Goal: Obtain resource: Download file/media

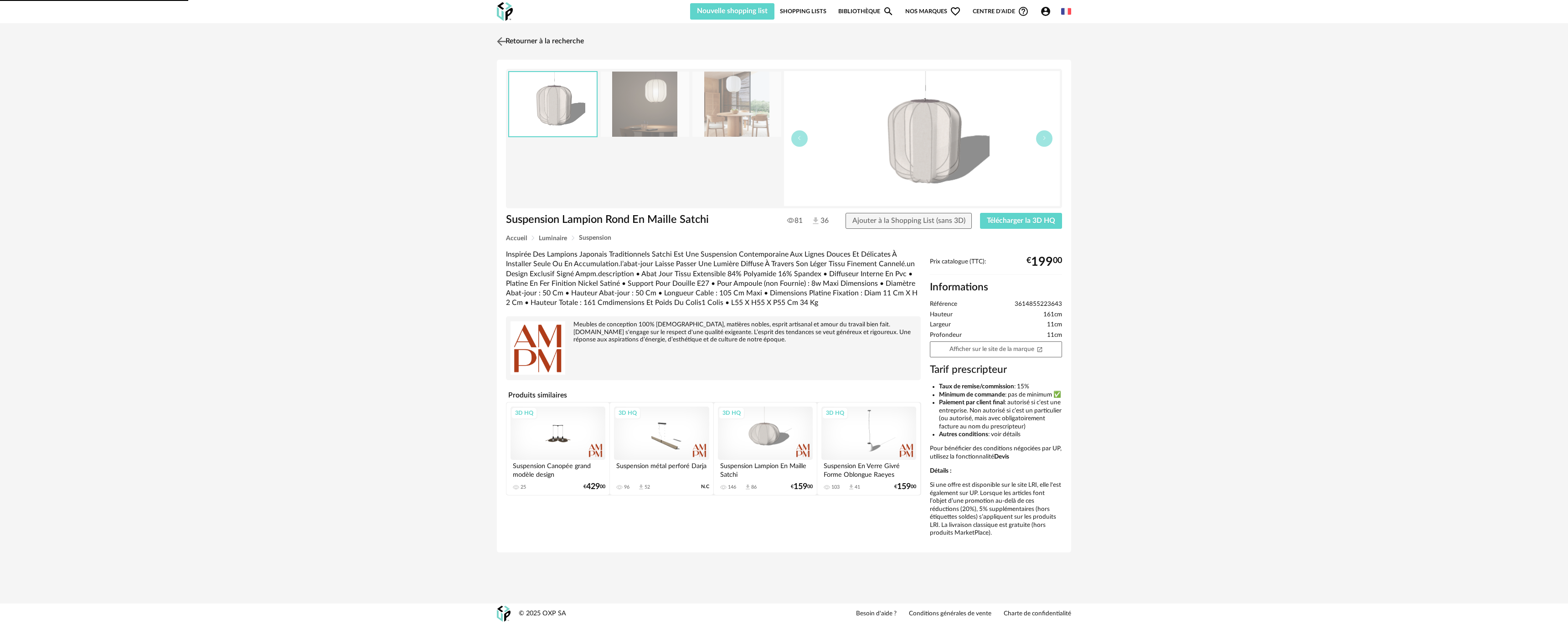
click at [512, 42] on link "Retourner à la recherche" at bounding box center [539, 41] width 90 height 20
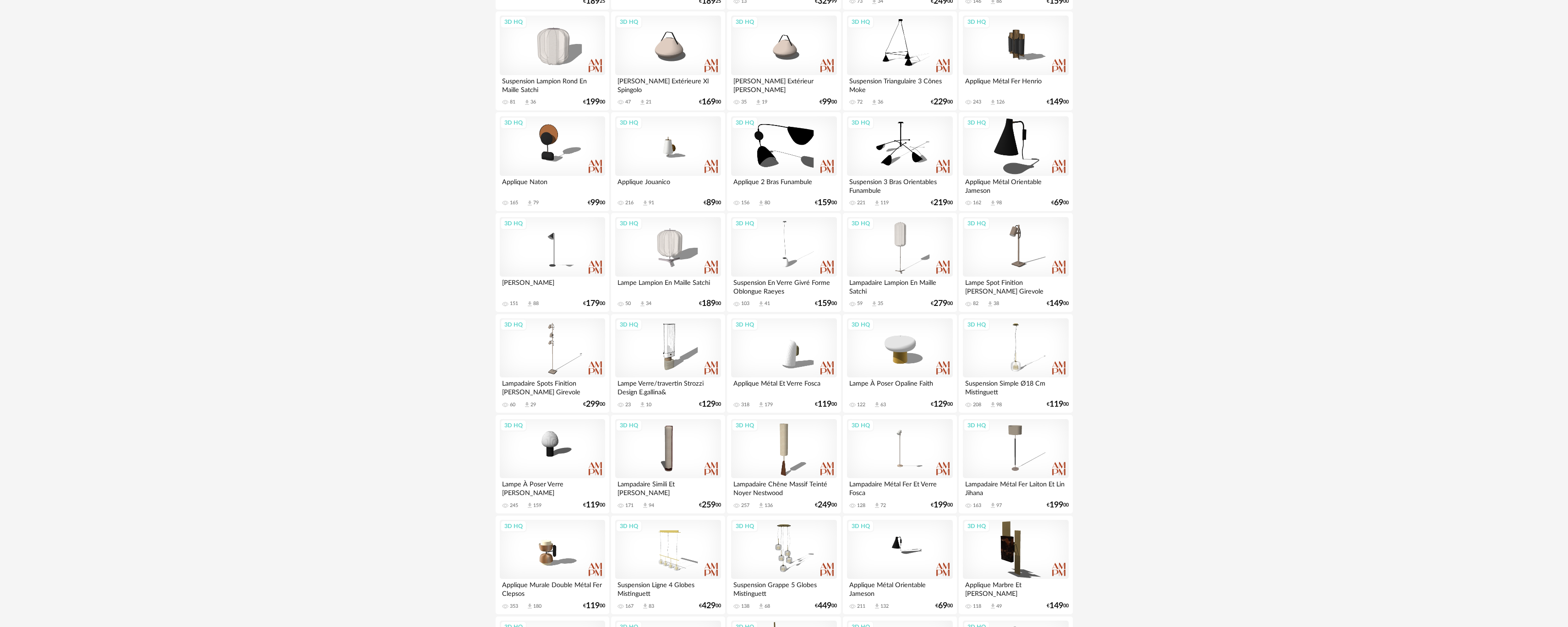
scroll to position [1136, 0]
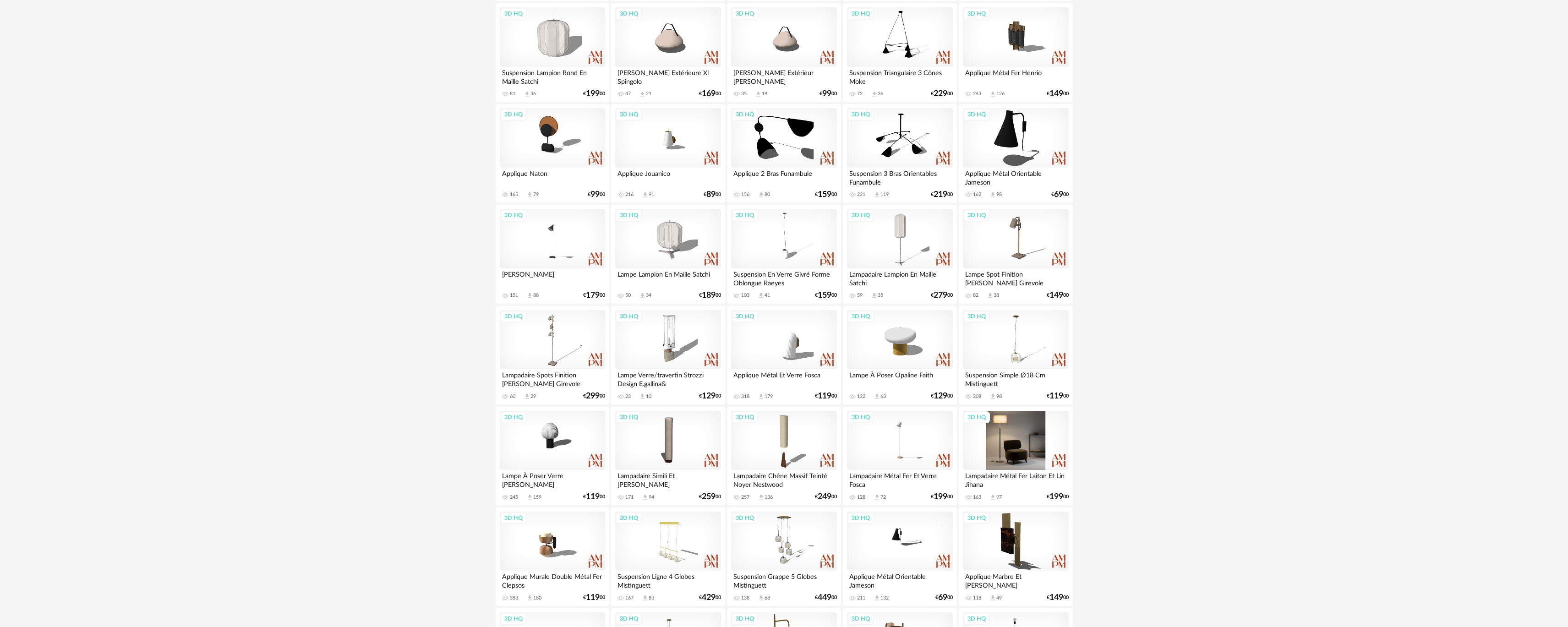
click at [999, 444] on div "3D HQ" at bounding box center [1016, 441] width 105 height 60
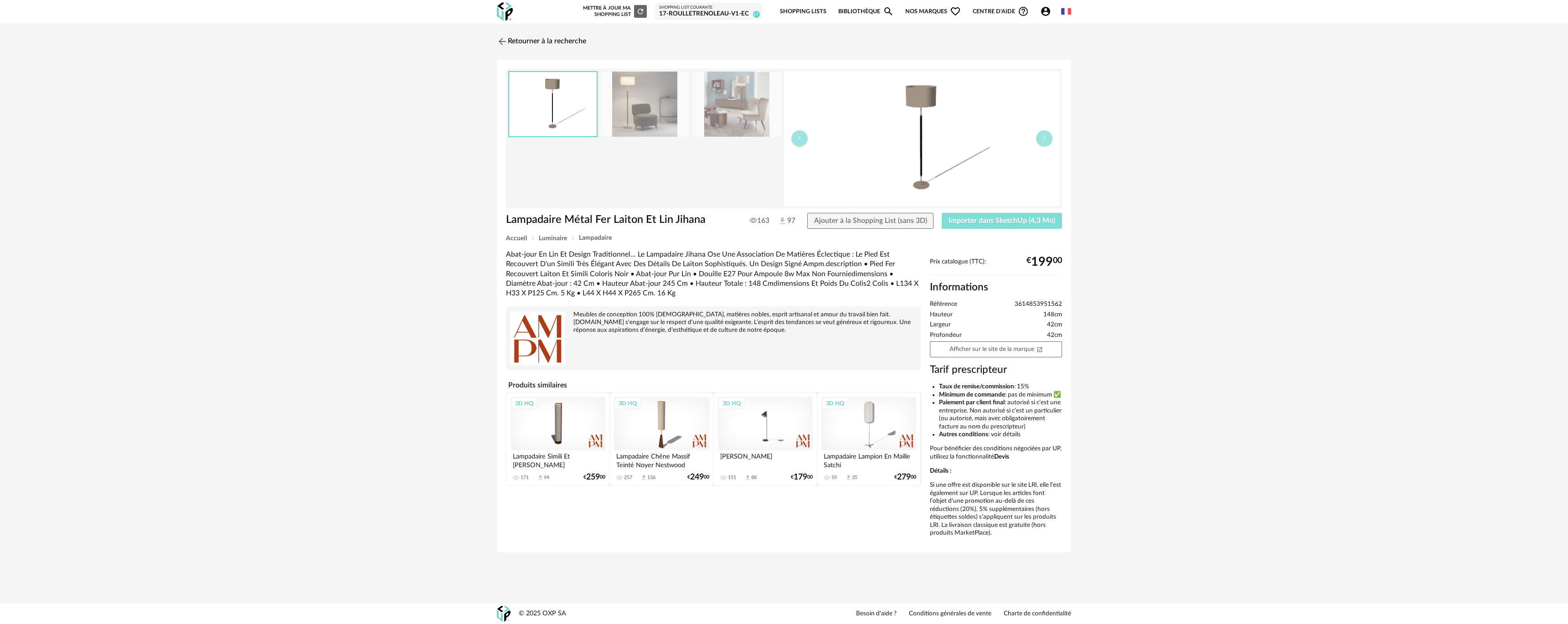
click at [1001, 225] on button "Importer dans SketchUp (4,3 Mo)" at bounding box center [1002, 220] width 121 height 17
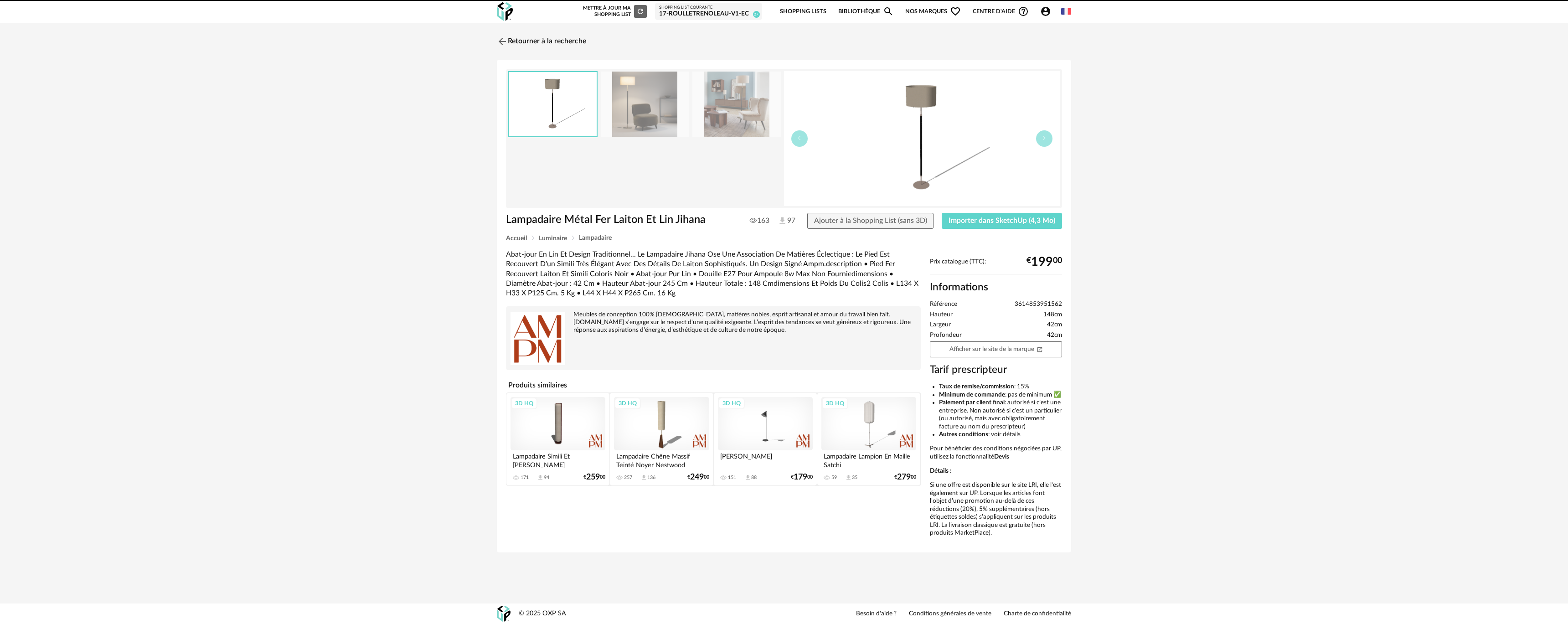
drag, startPoint x: 656, startPoint y: 272, endPoint x: 880, endPoint y: 189, distance: 238.9
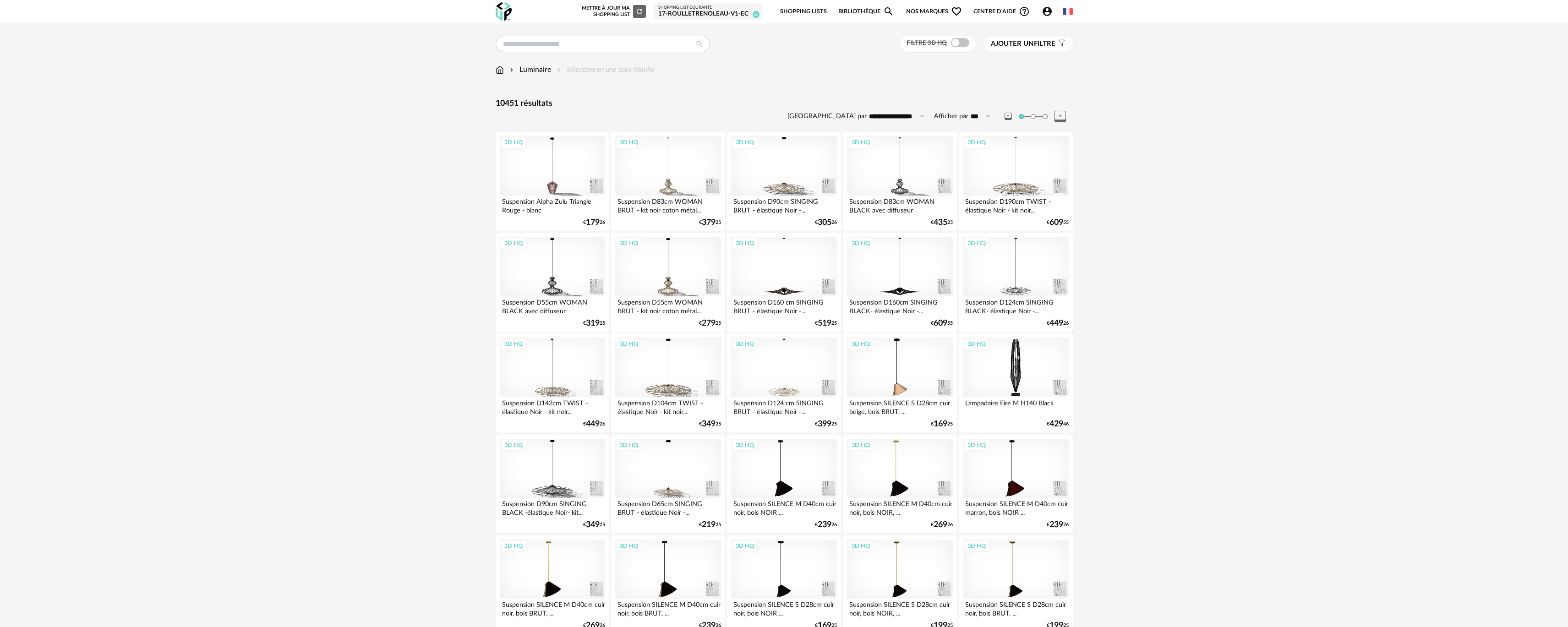
drag, startPoint x: 345, startPoint y: 328, endPoint x: 517, endPoint y: 112, distance: 276.1
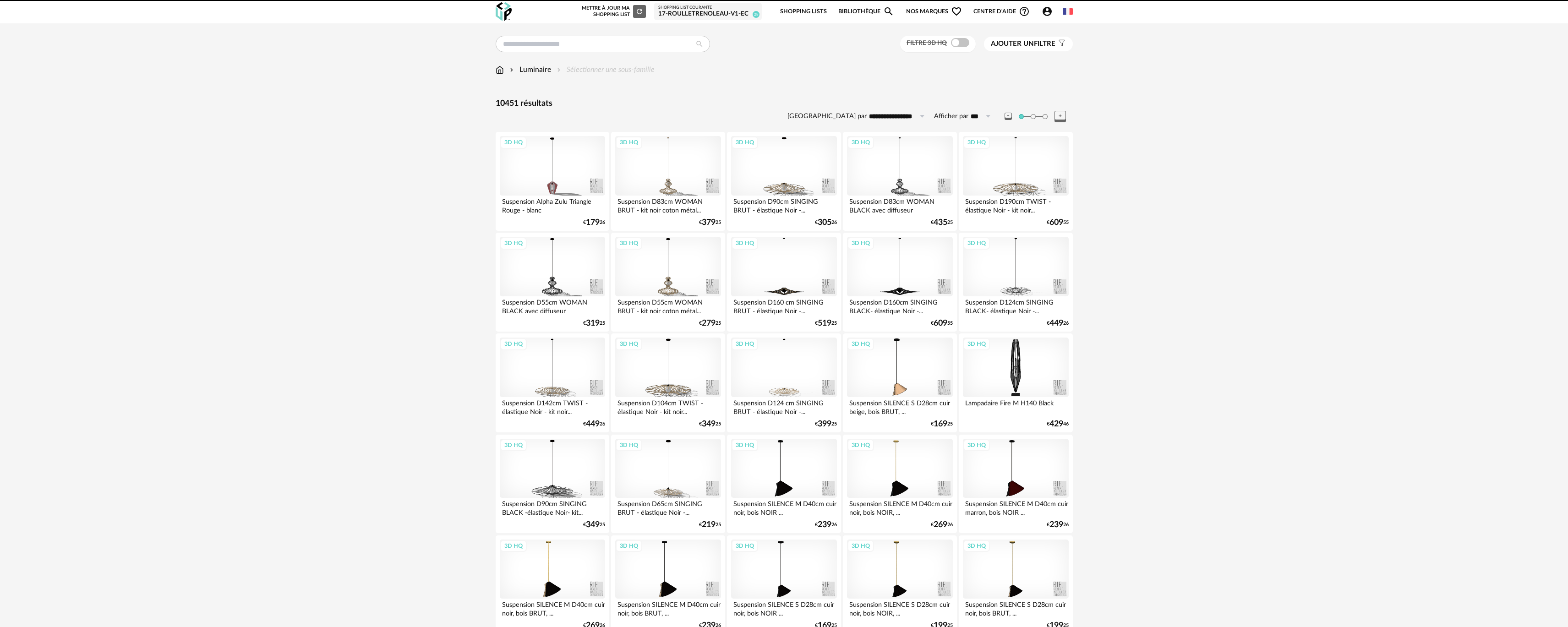
click at [557, 53] on div "Filtre 3D HQ Ajouter un filtre s Filter icon Filtrer par :" at bounding box center [784, 44] width 577 height 17
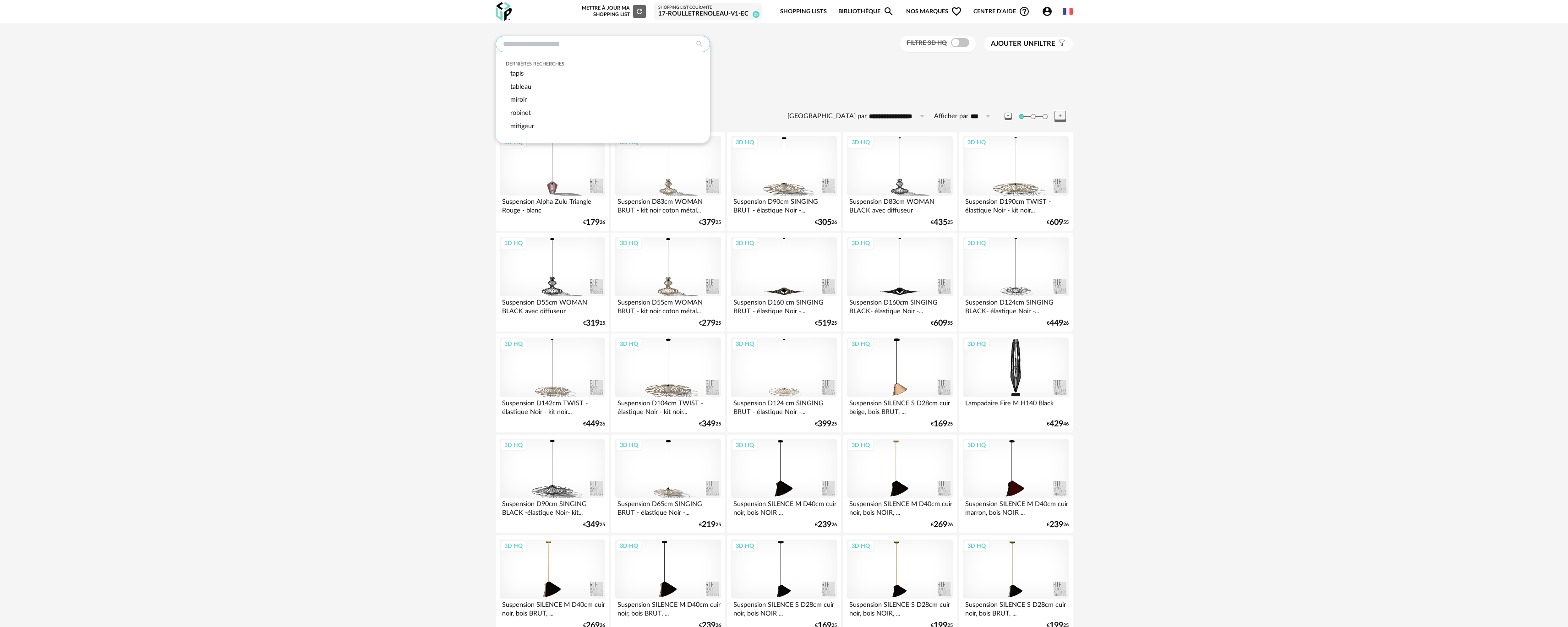
click at [564, 51] on input "text" at bounding box center [603, 44] width 214 height 17
type input "*******"
type input "**********"
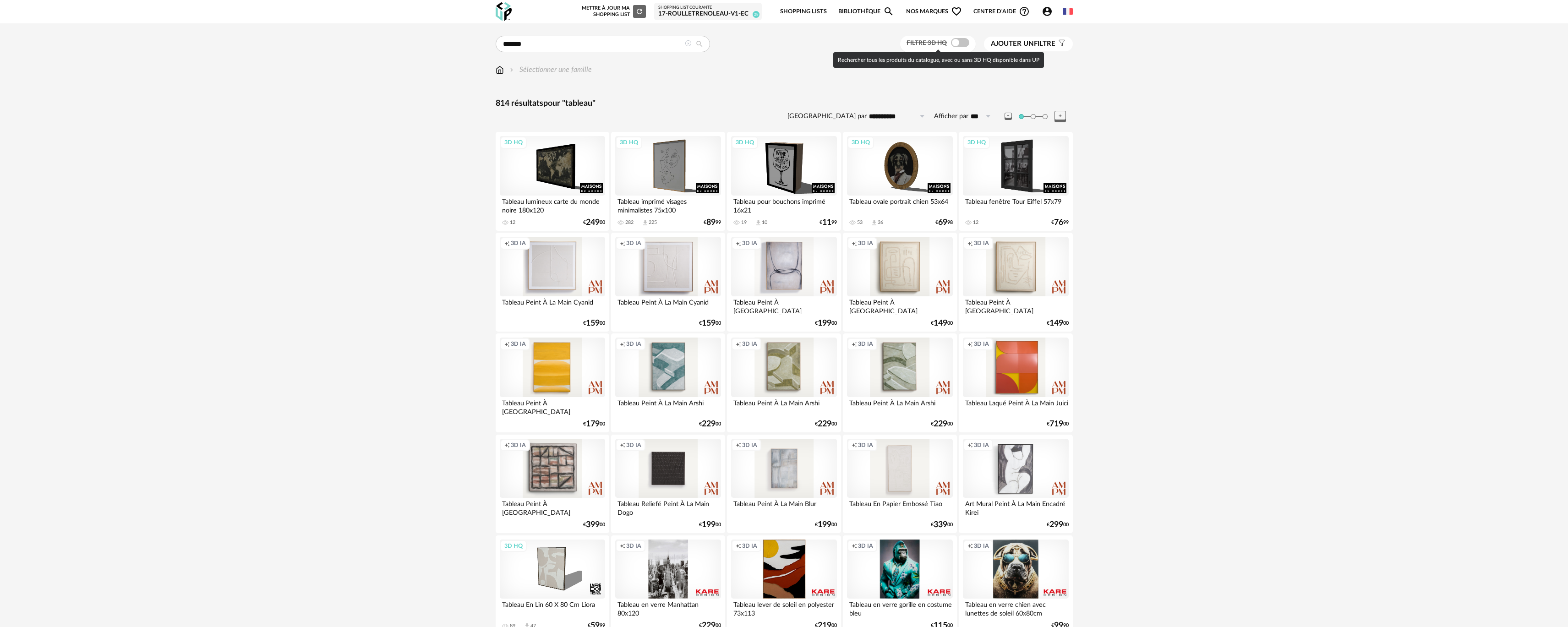
click at [952, 42] on span at bounding box center [960, 42] width 18 height 9
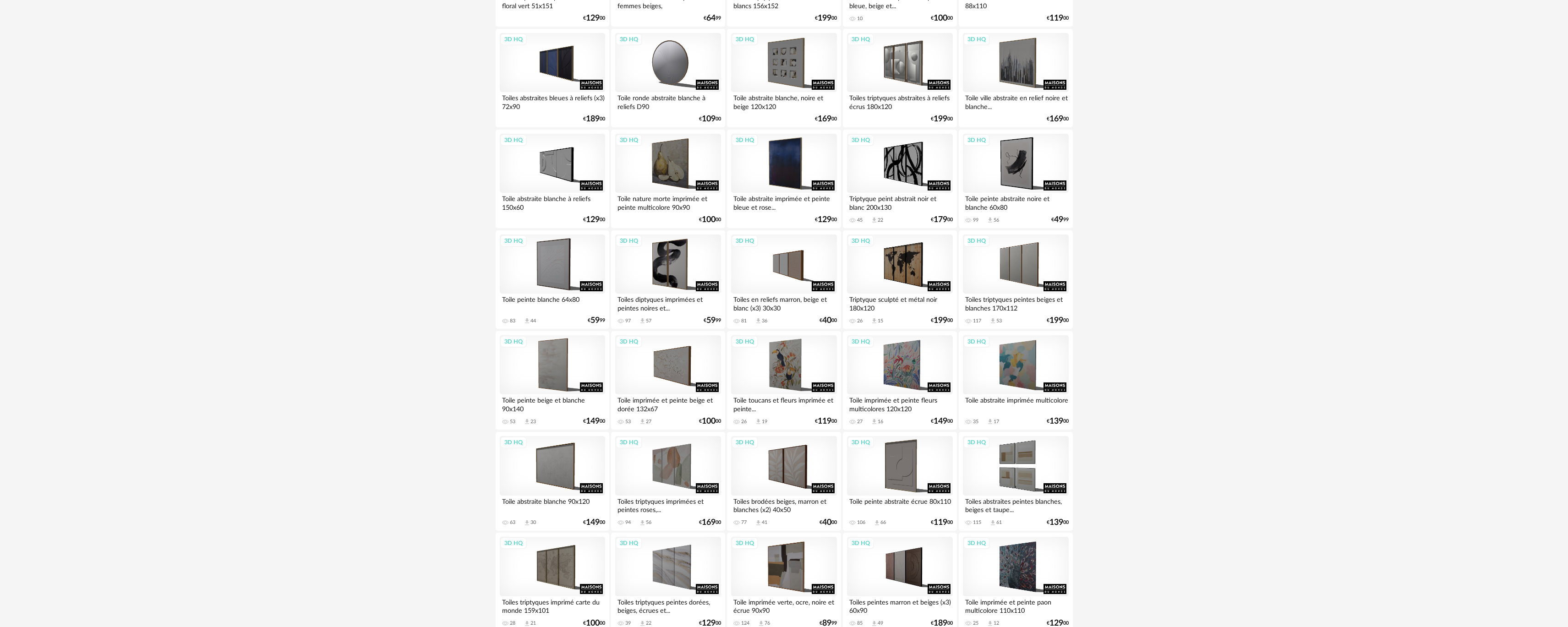
scroll to position [458, 0]
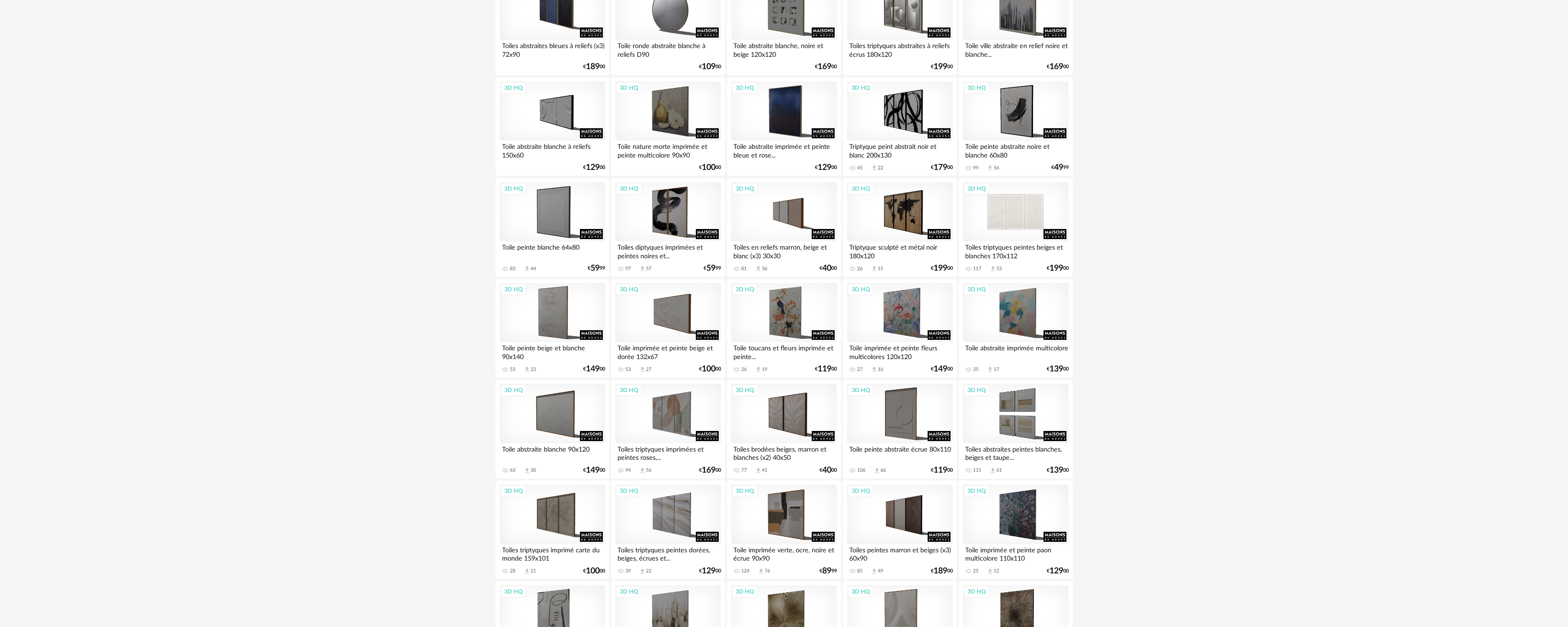
click at [1047, 218] on div "3D HQ" at bounding box center [1016, 212] width 105 height 60
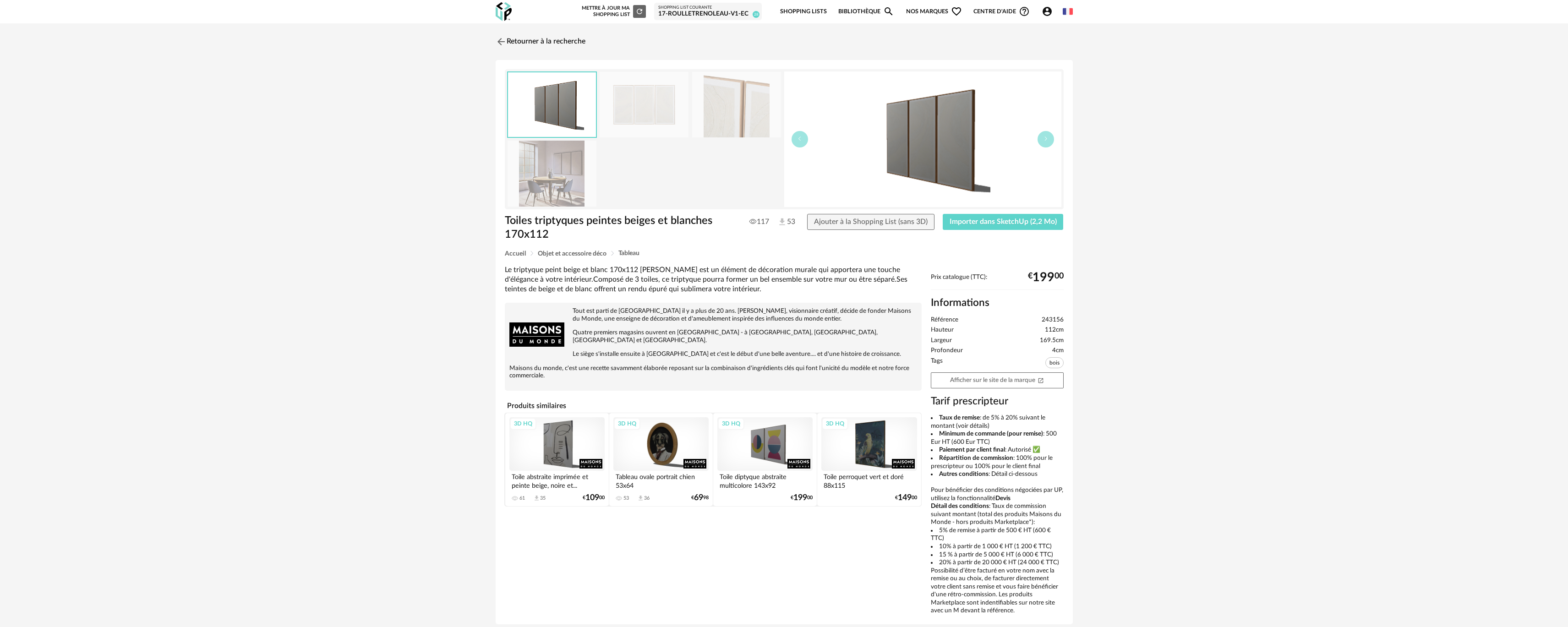
click at [740, 127] on img at bounding box center [736, 104] width 88 height 65
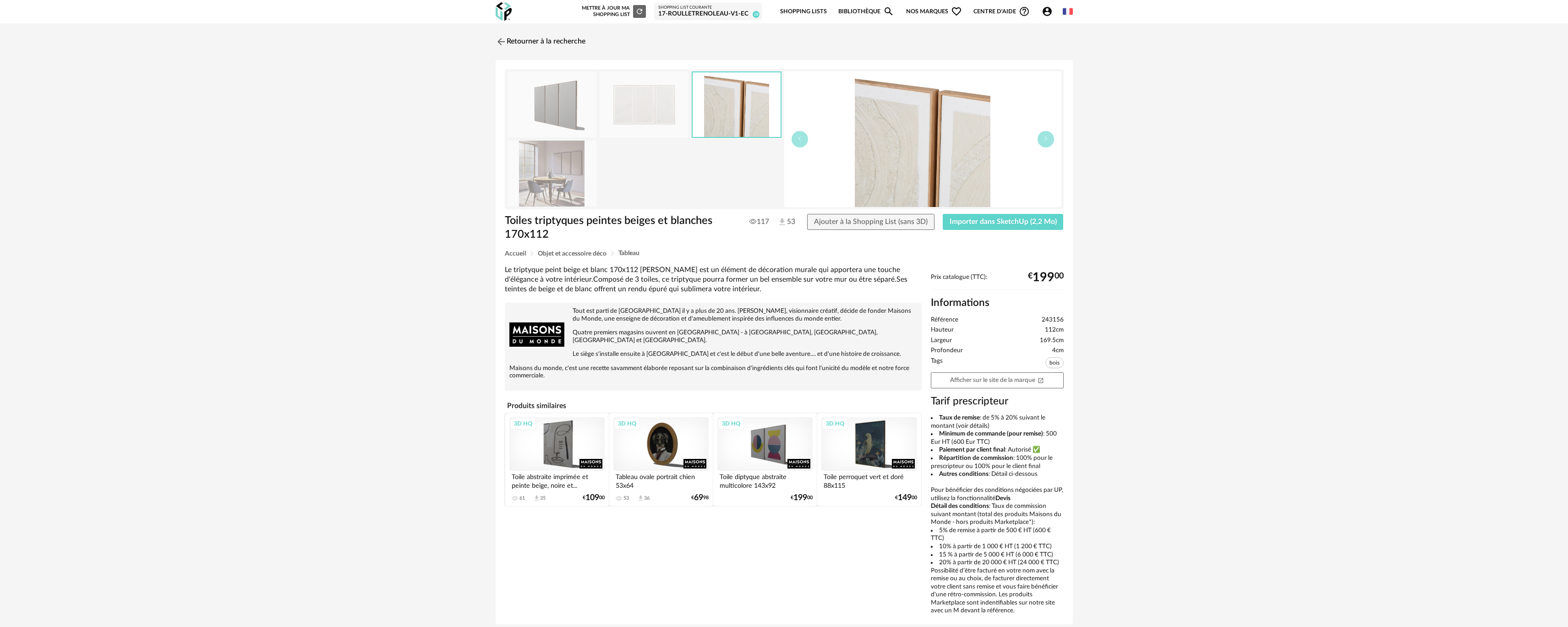
click at [653, 122] on img at bounding box center [643, 104] width 88 height 65
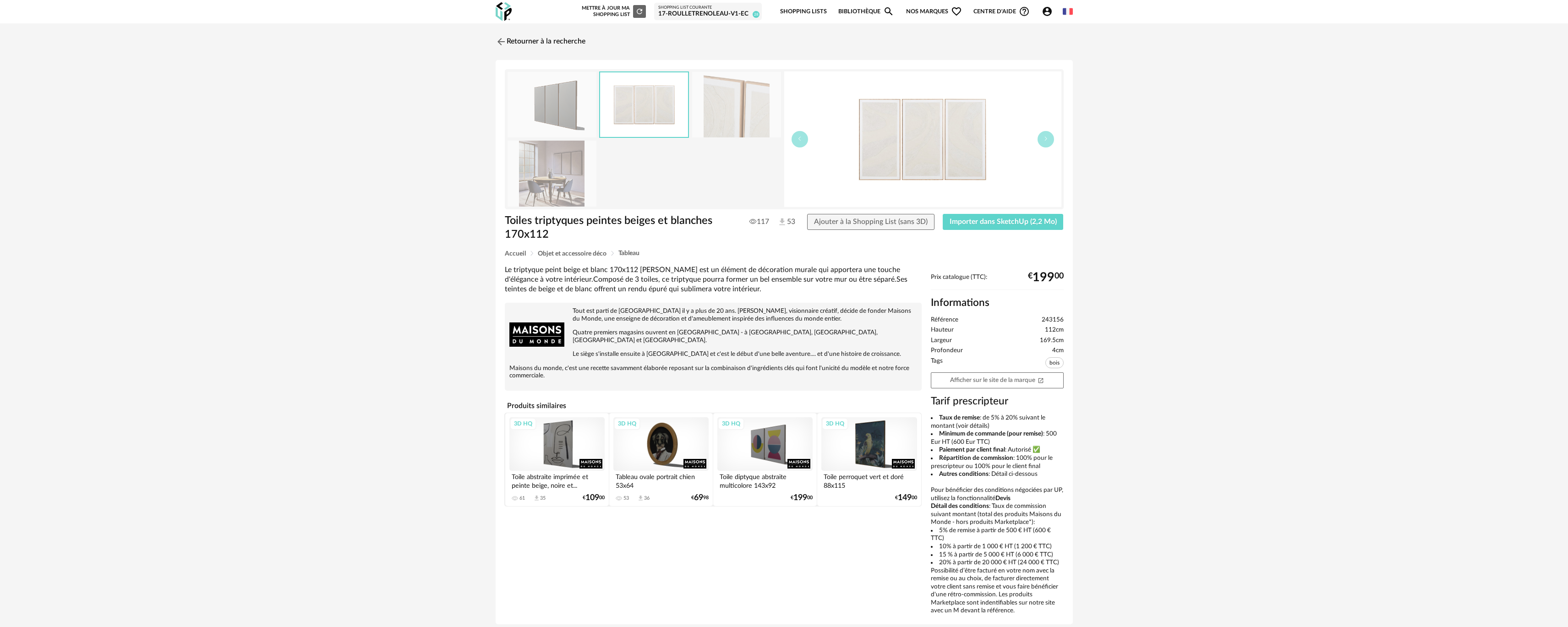
click at [537, 177] on img at bounding box center [552, 173] width 88 height 65
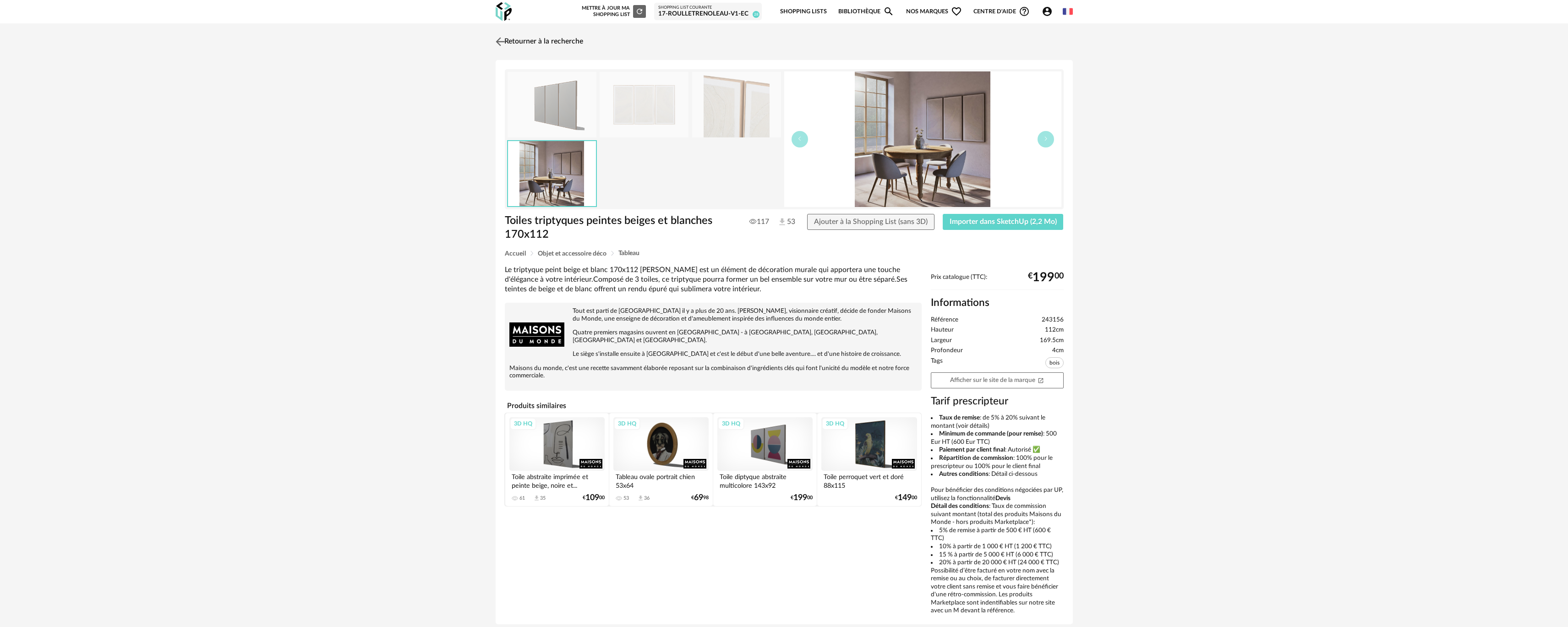
click at [562, 45] on link "Retourner à la recherche" at bounding box center [538, 41] width 90 height 20
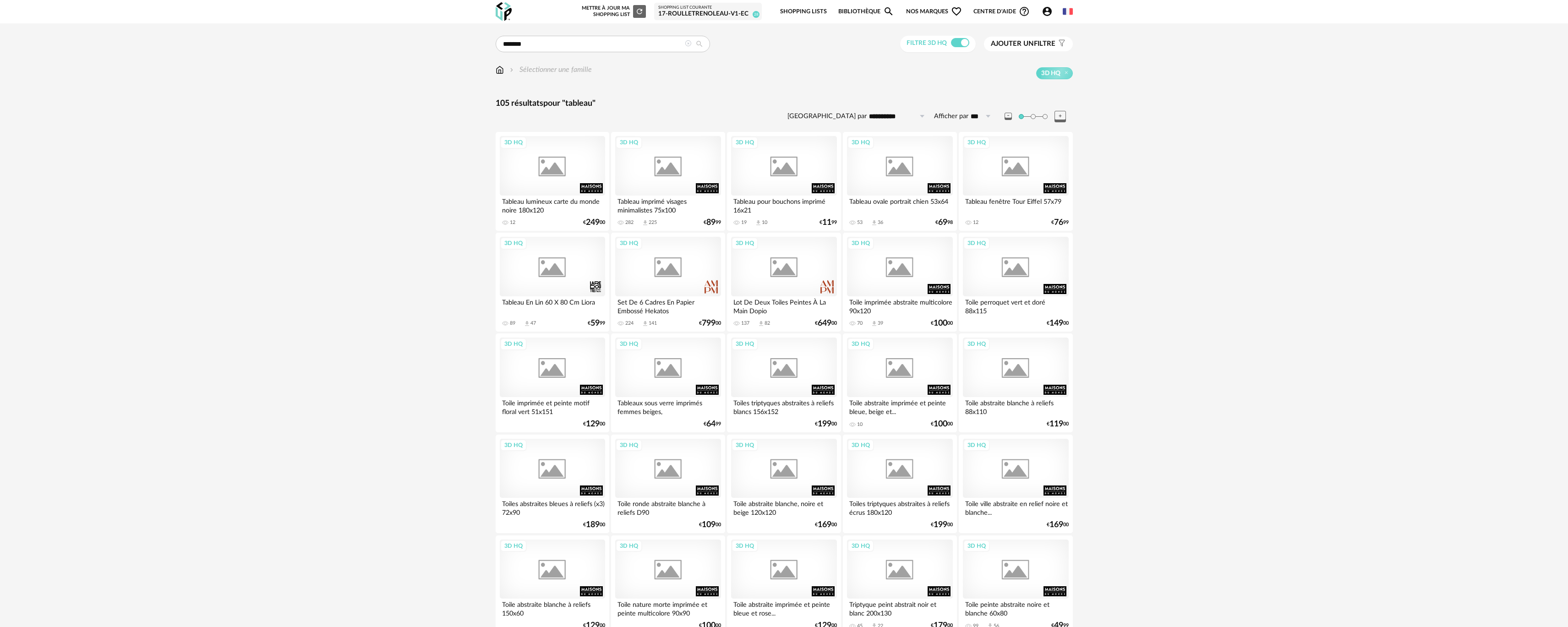
scroll to position [458, 0]
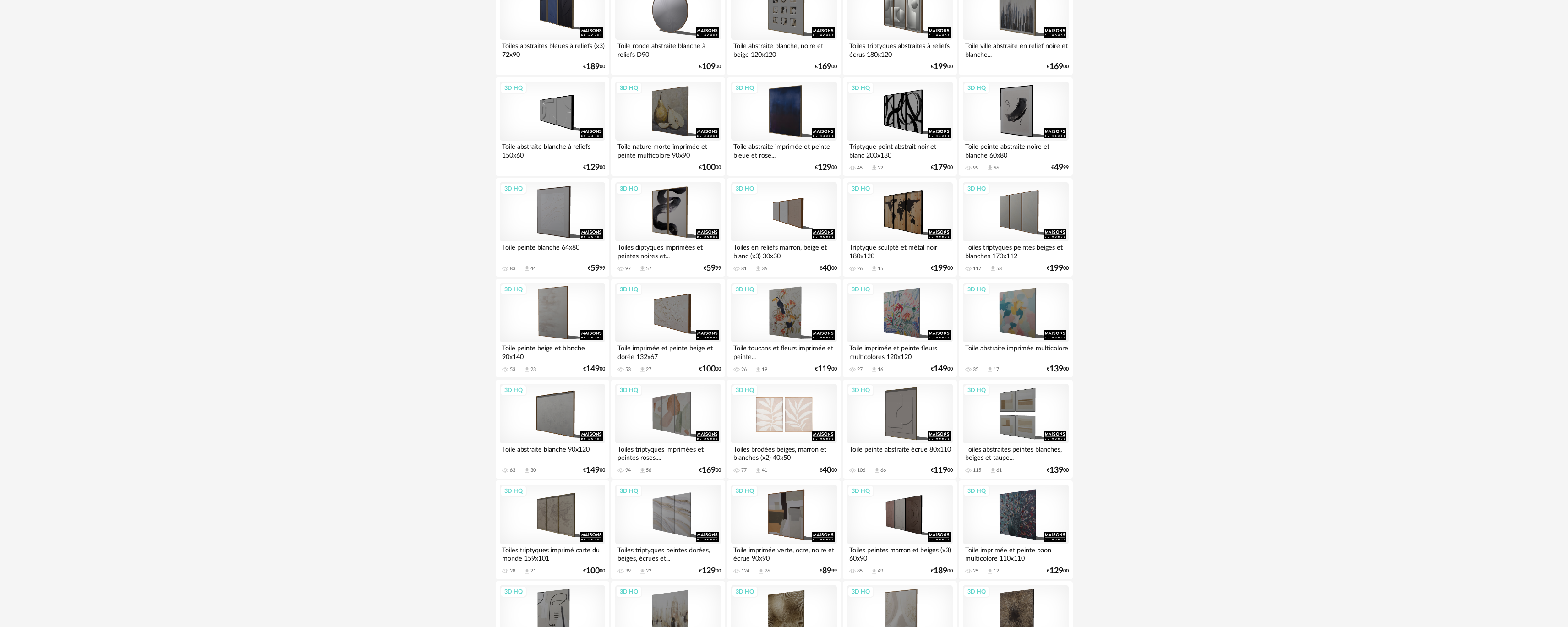
click at [812, 390] on div "3D HQ" at bounding box center [784, 413] width 105 height 60
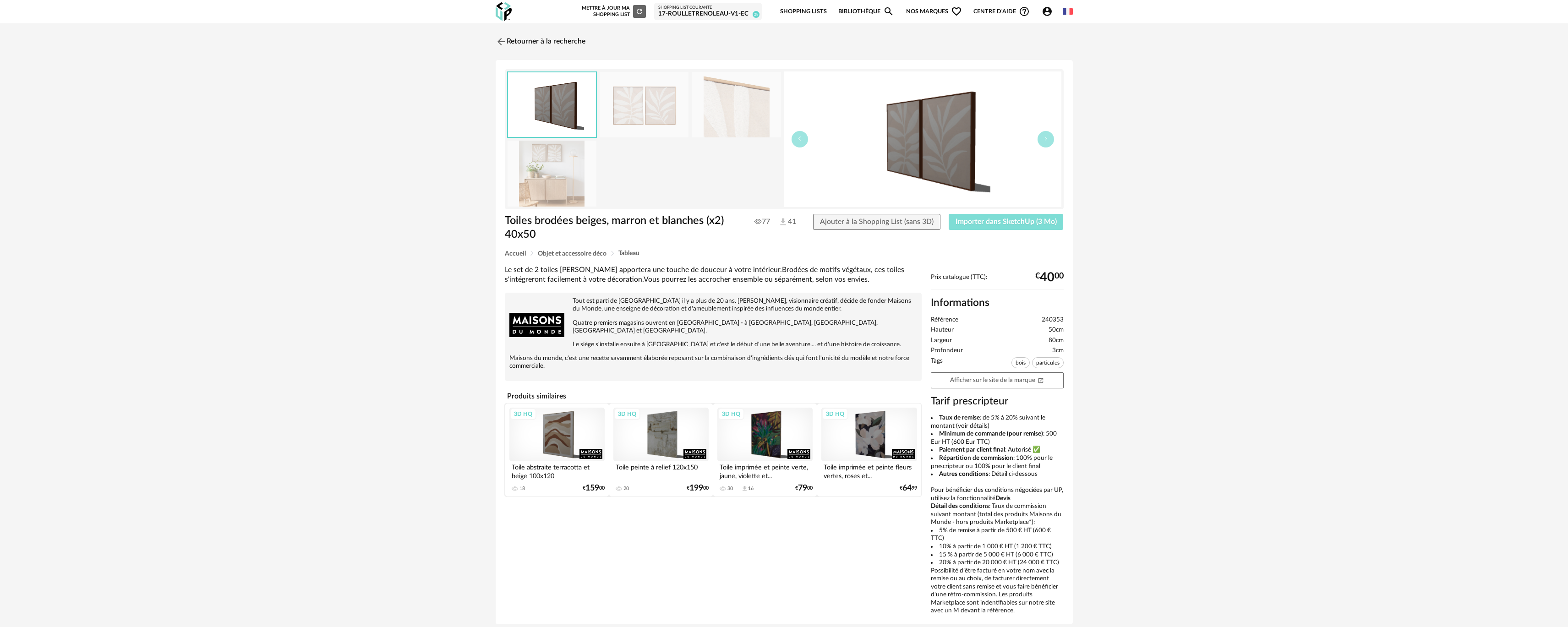
click at [987, 216] on button "Importer dans SketchUp (3 Mo)" at bounding box center [1006, 221] width 115 height 17
click at [574, 39] on link "Retourner à la recherche" at bounding box center [538, 41] width 90 height 20
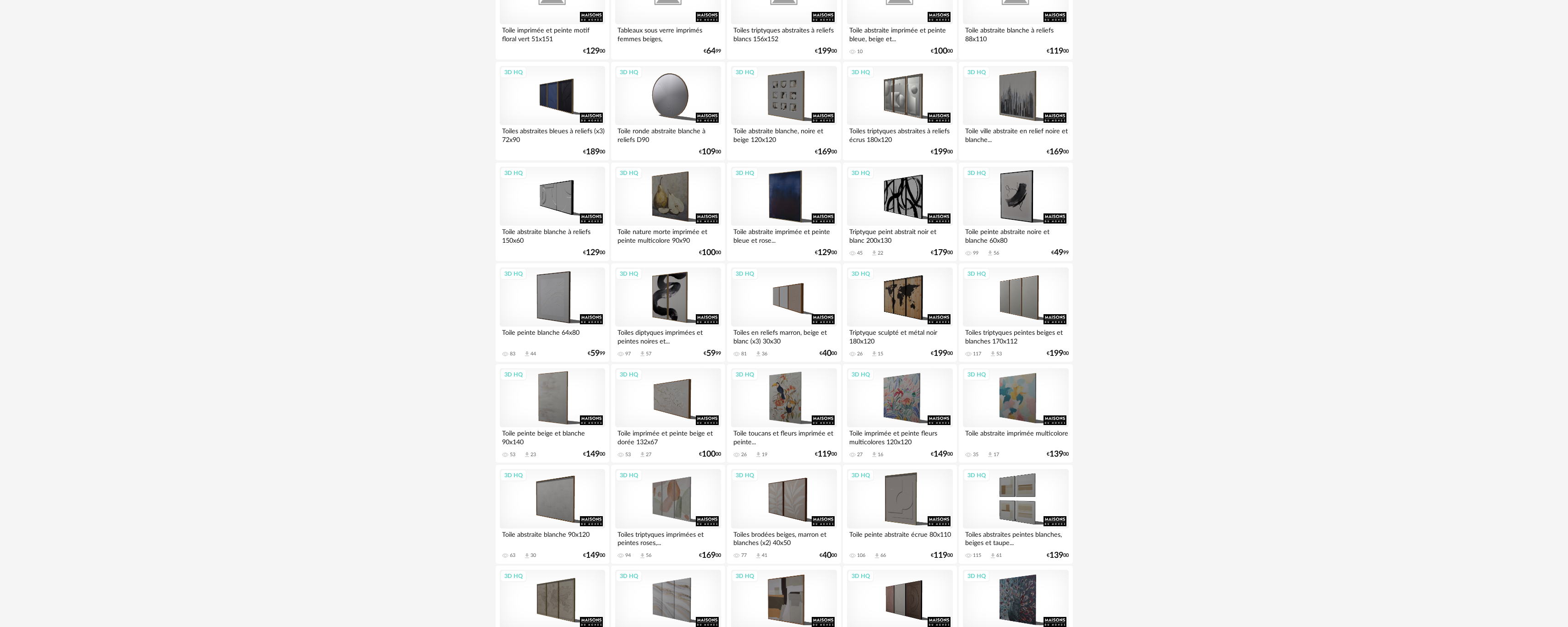
scroll to position [366, 0]
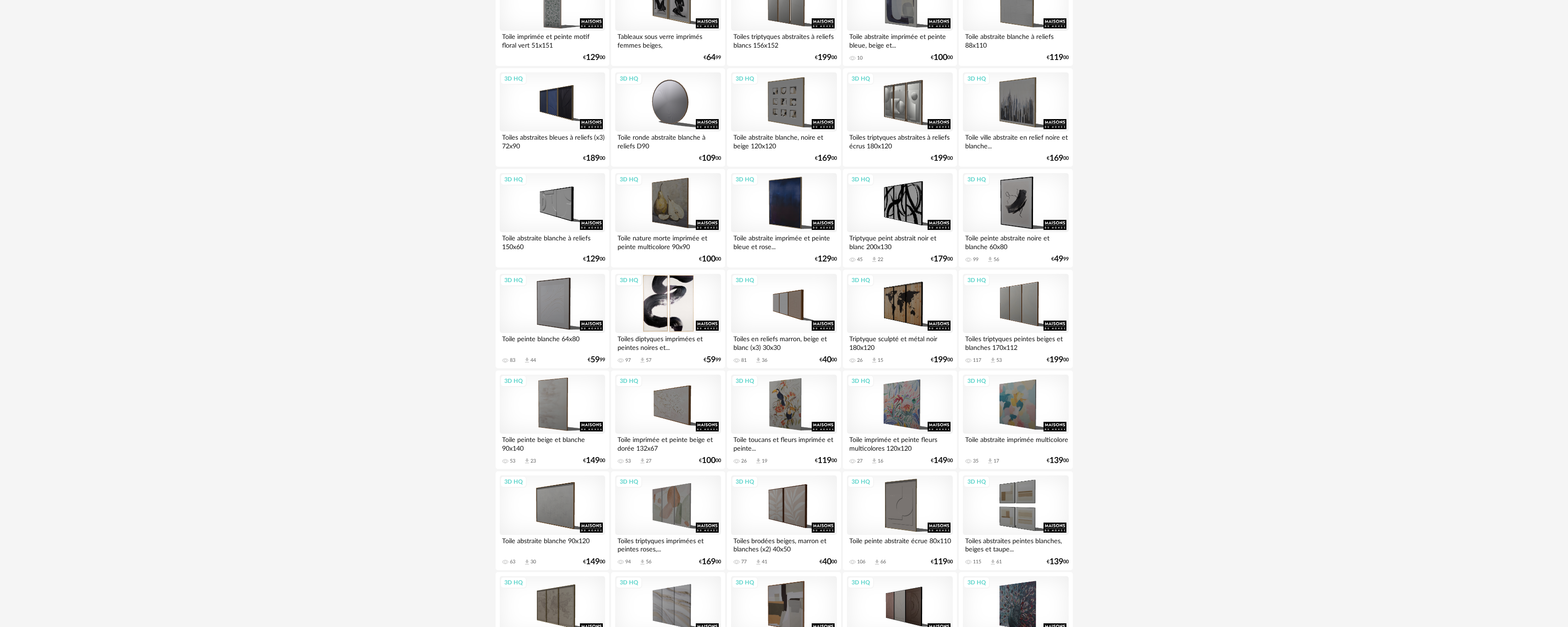
click at [655, 298] on div "3D HQ" at bounding box center [668, 304] width 105 height 60
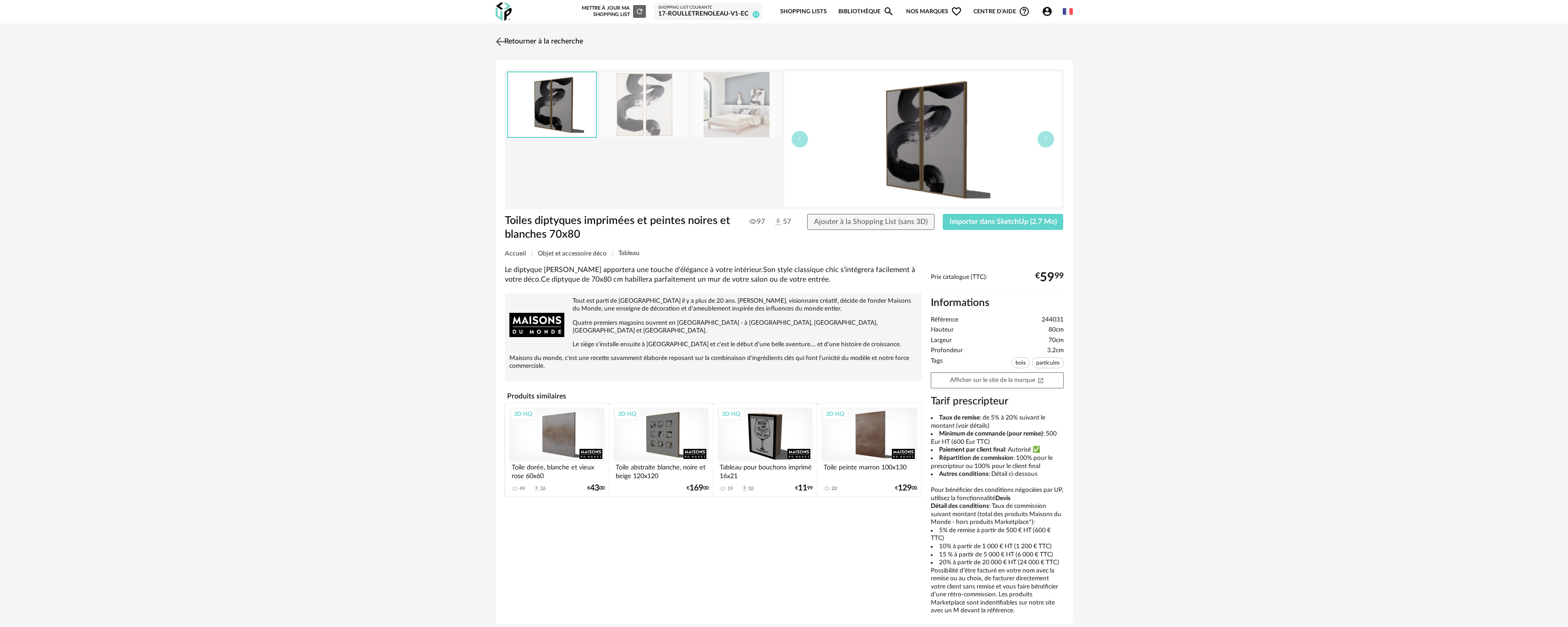
click at [580, 44] on link "Retourner à la recherche" at bounding box center [538, 41] width 90 height 20
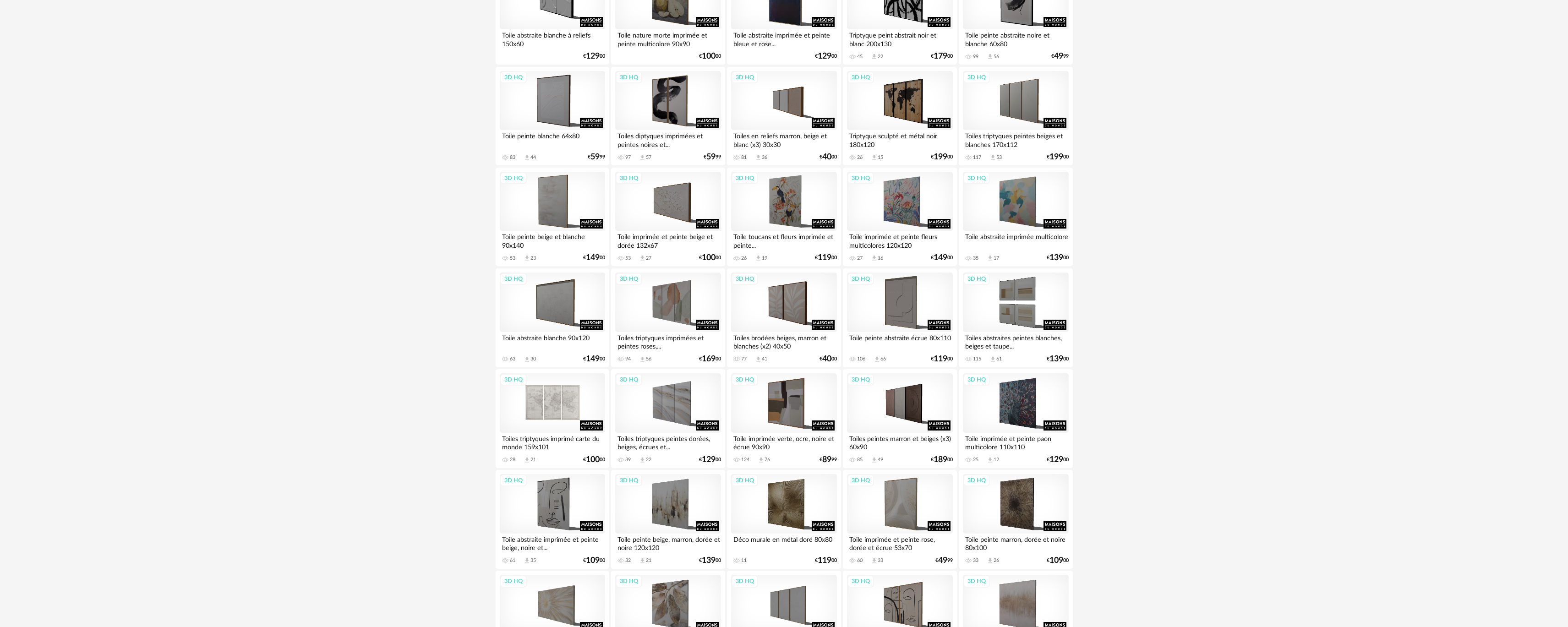
scroll to position [595, 0]
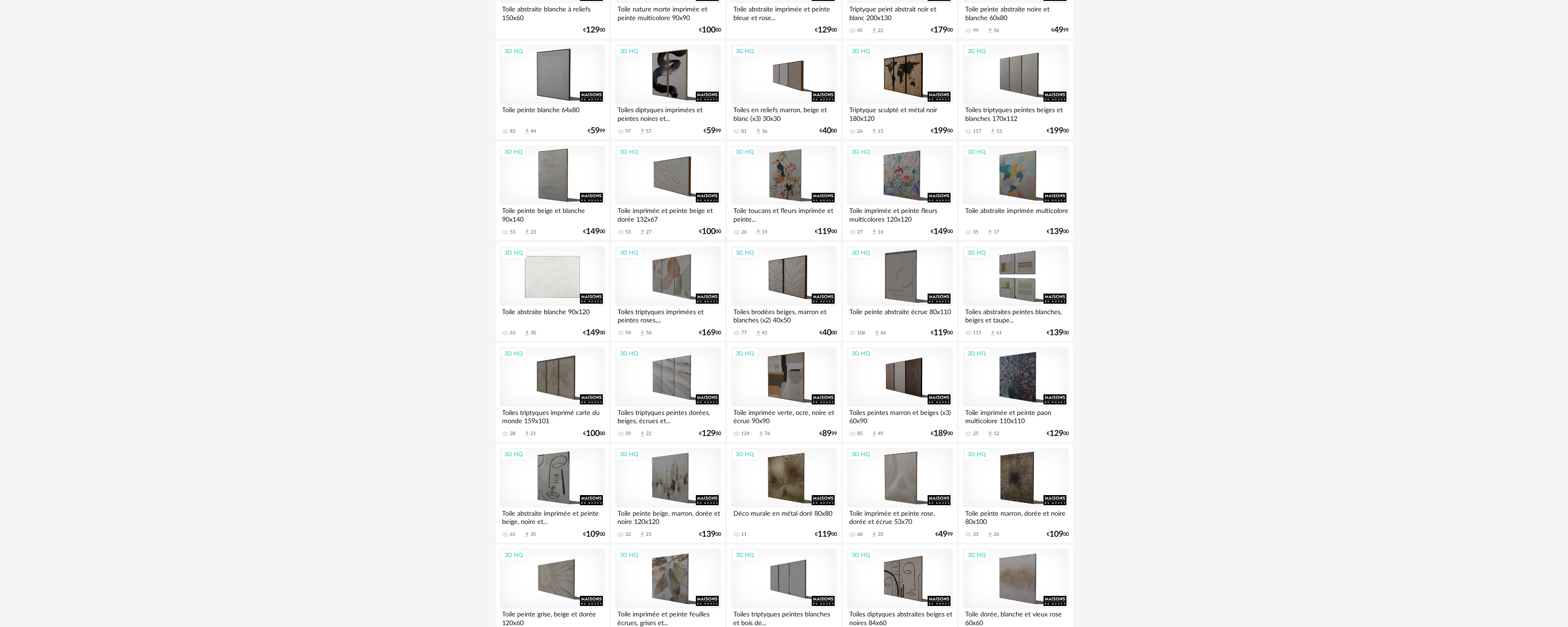
click at [540, 280] on div "3D HQ" at bounding box center [552, 276] width 105 height 60
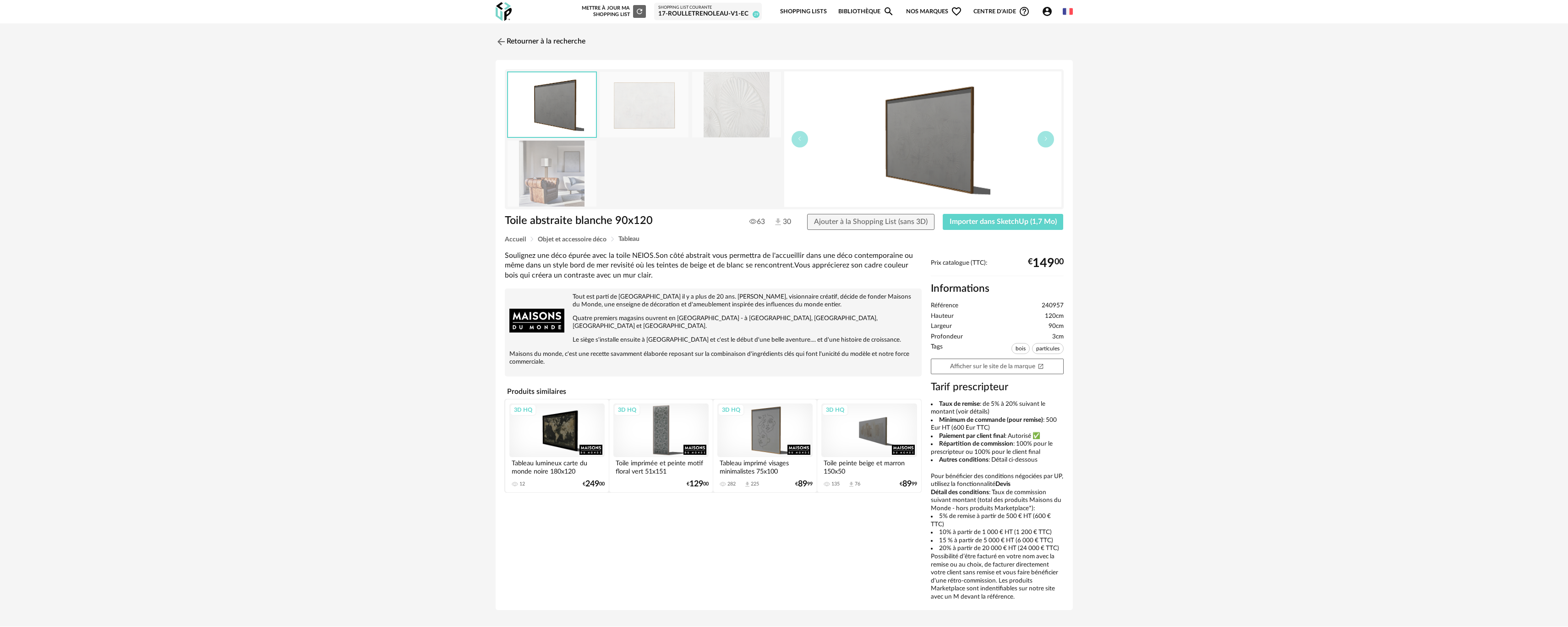
click at [756, 112] on img at bounding box center [736, 104] width 88 height 65
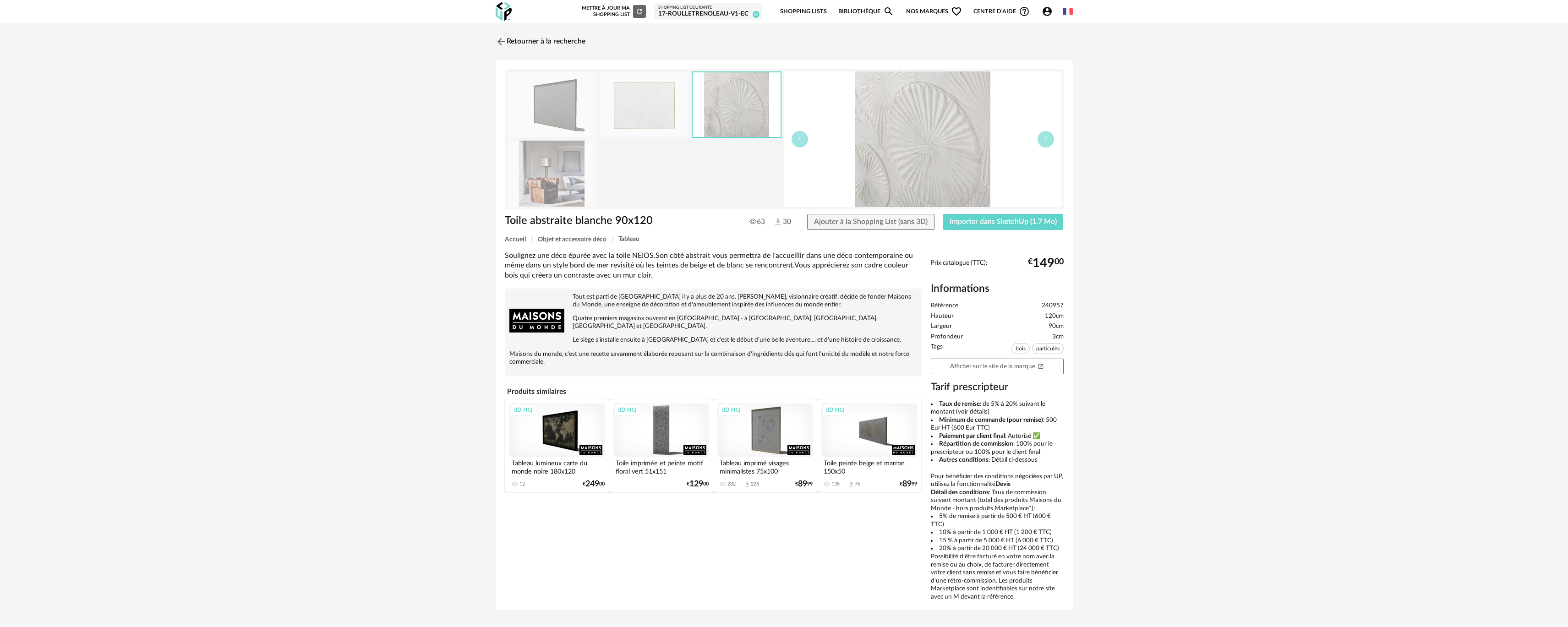
click at [642, 110] on img at bounding box center [643, 104] width 88 height 65
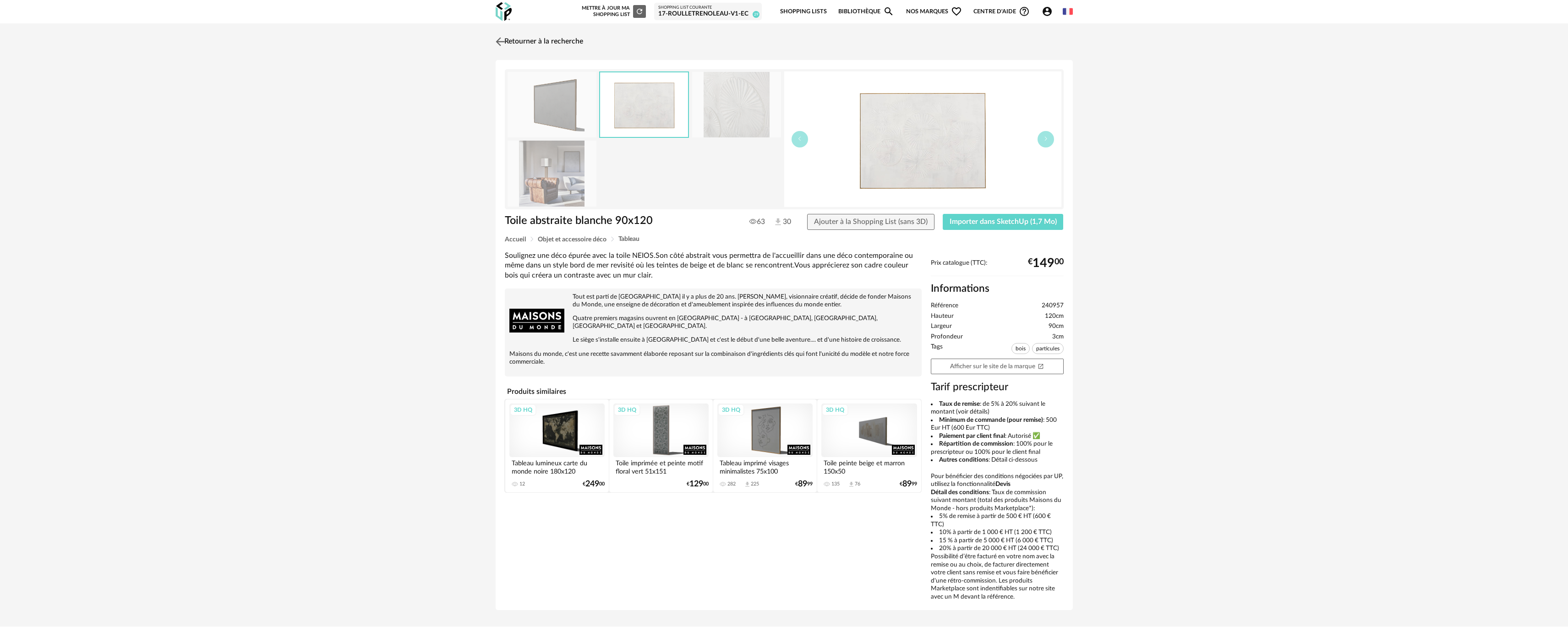
click at [530, 50] on link "Retourner à la recherche" at bounding box center [538, 41] width 90 height 20
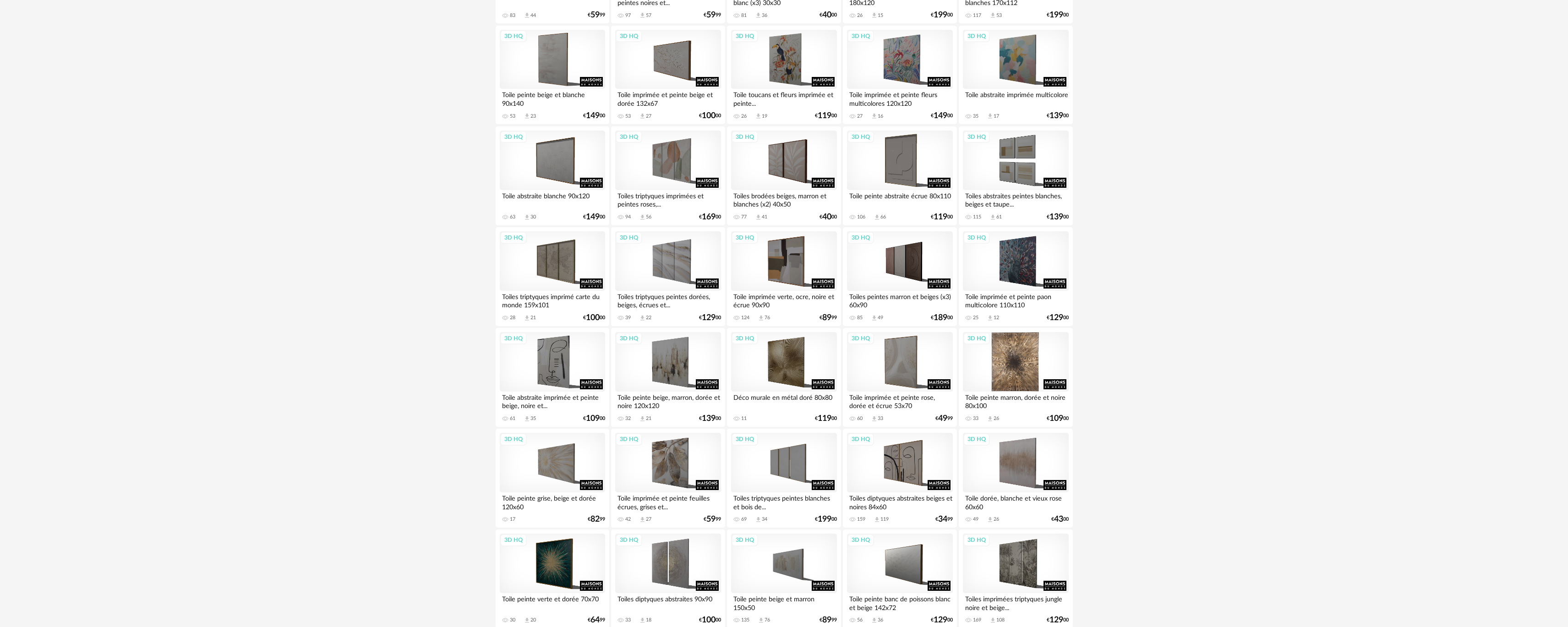
scroll to position [711, 0]
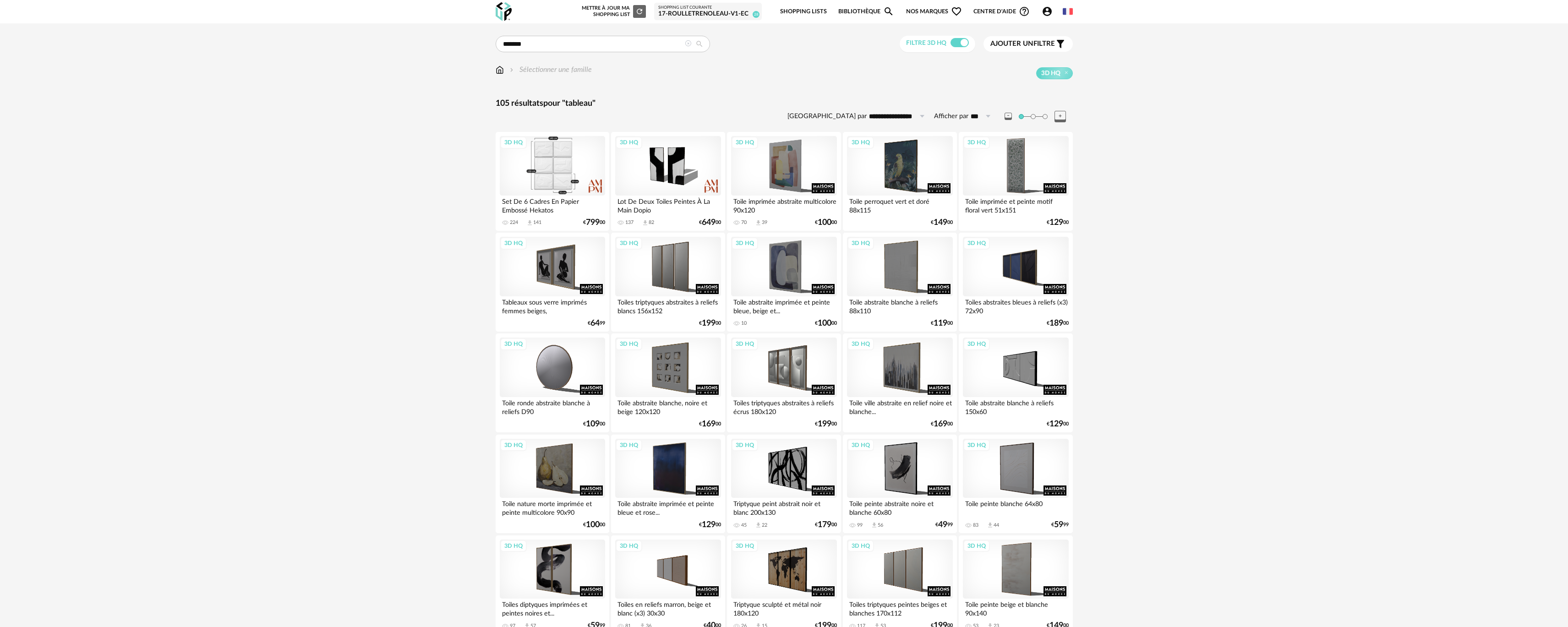
click at [567, 178] on div "3D HQ" at bounding box center [552, 166] width 105 height 60
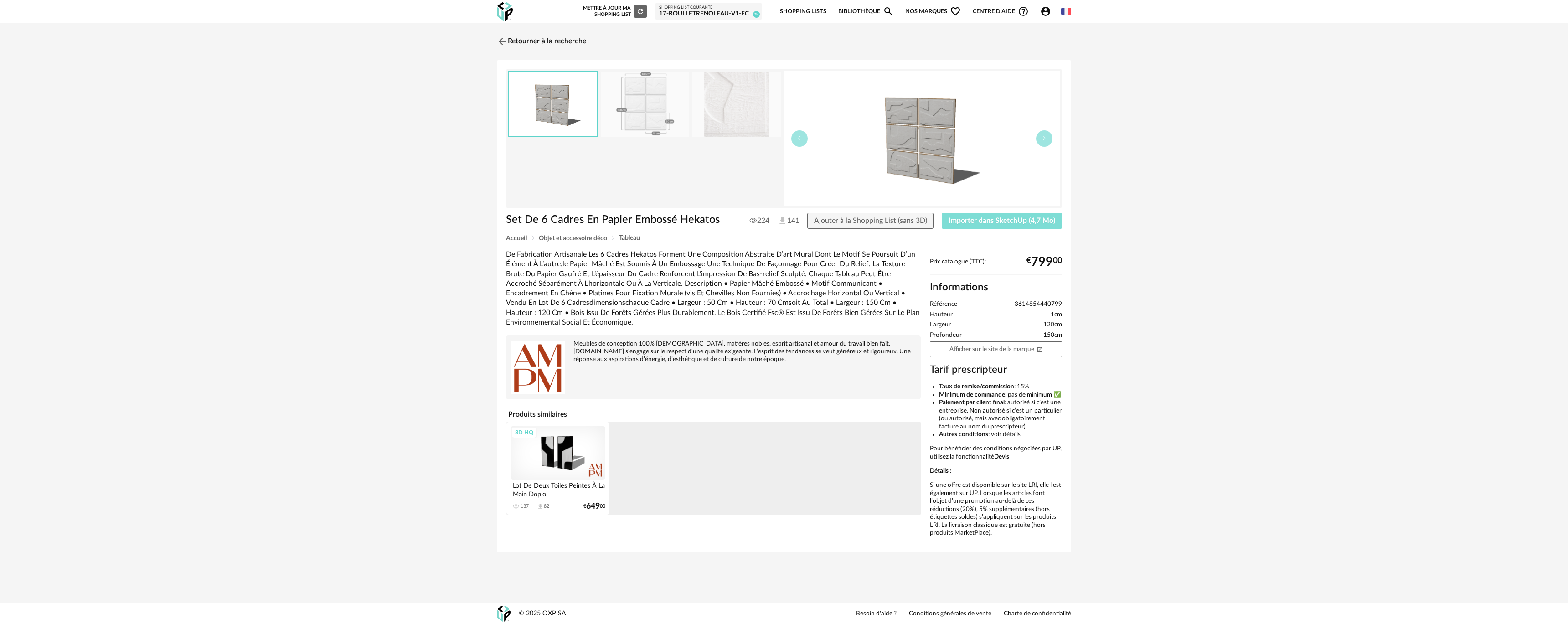
click at [966, 220] on span "Importer dans SketchUp (4,7 Mo)" at bounding box center [1002, 220] width 106 height 7
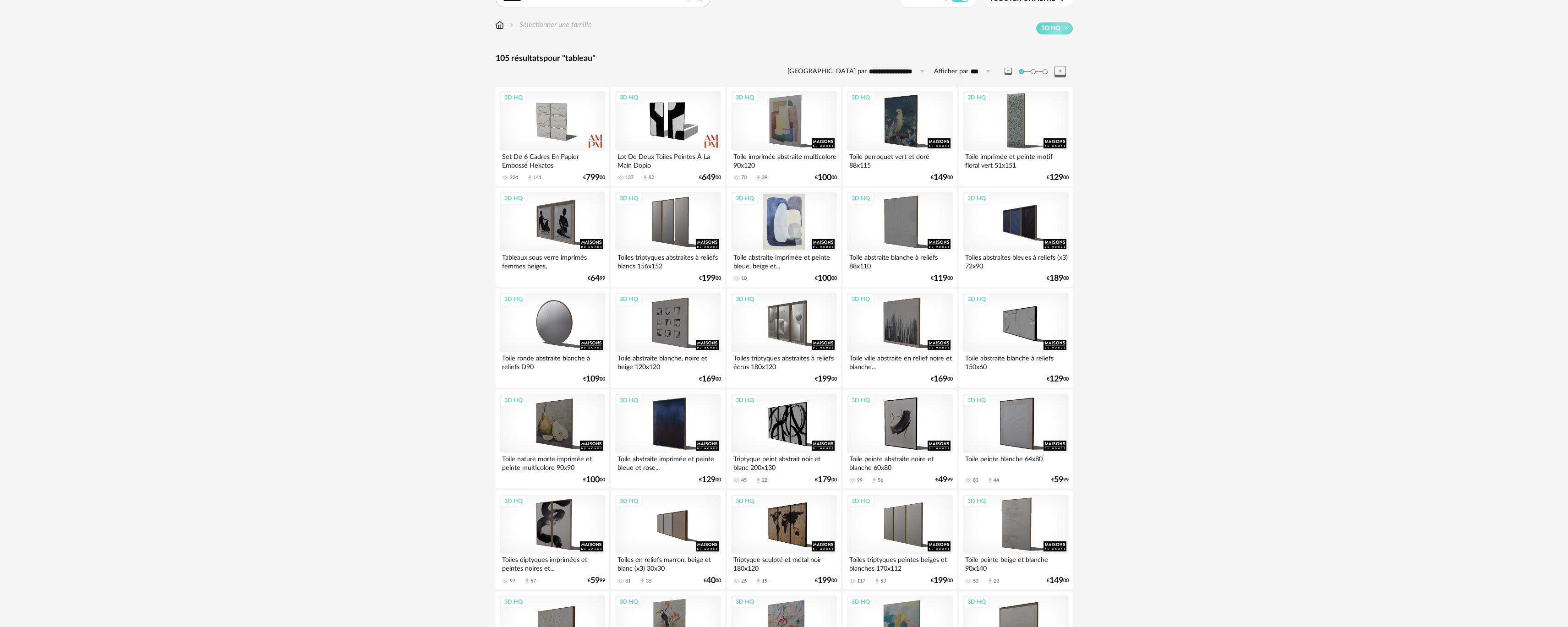
scroll to position [45, 0]
click at [986, 118] on div "3D HQ" at bounding box center [1016, 120] width 105 height 60
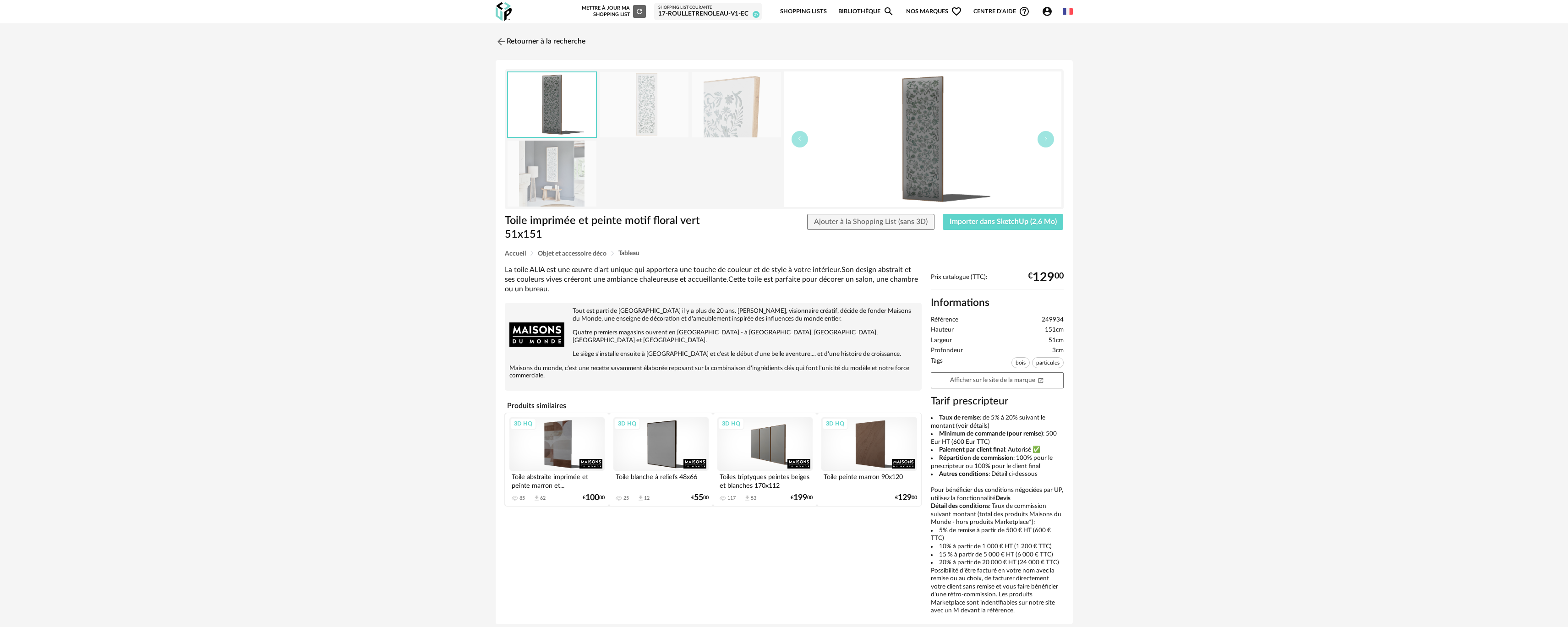
click at [664, 117] on img at bounding box center [643, 104] width 88 height 65
click at [720, 107] on img at bounding box center [736, 104] width 88 height 65
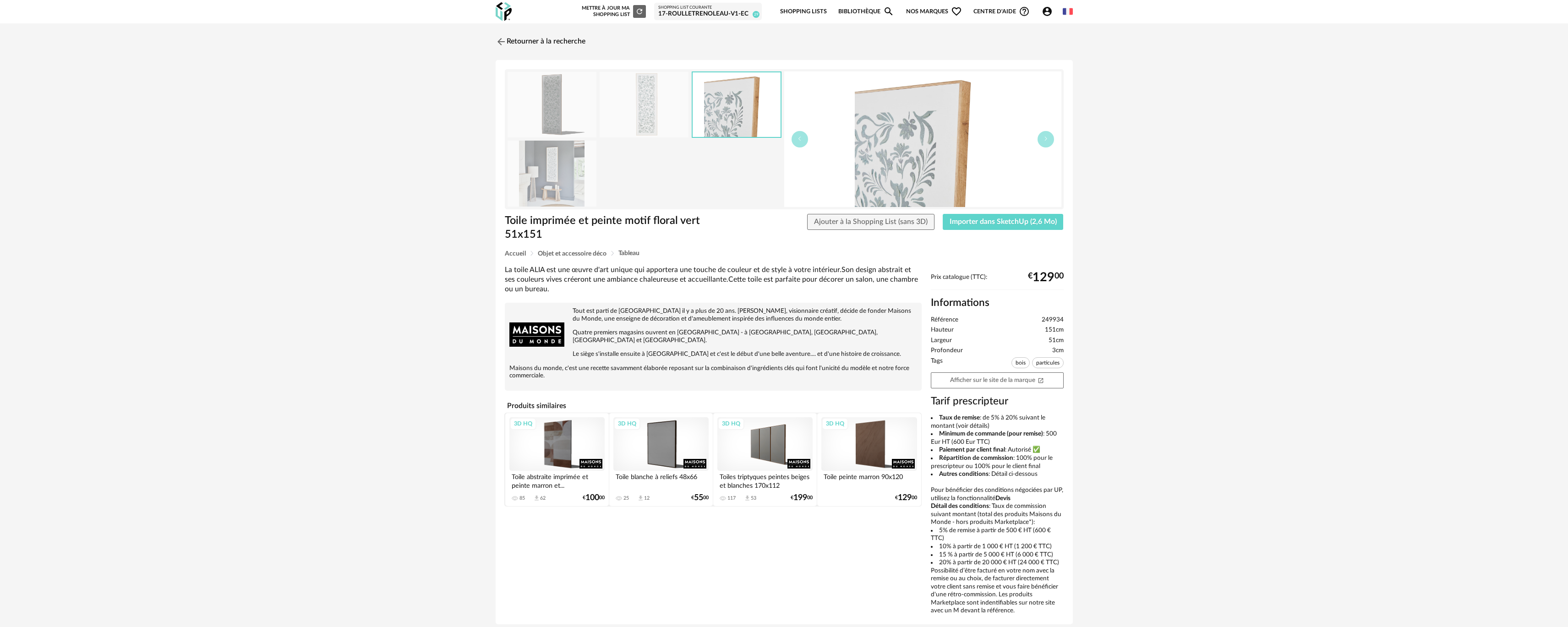
click at [560, 170] on img at bounding box center [552, 173] width 88 height 65
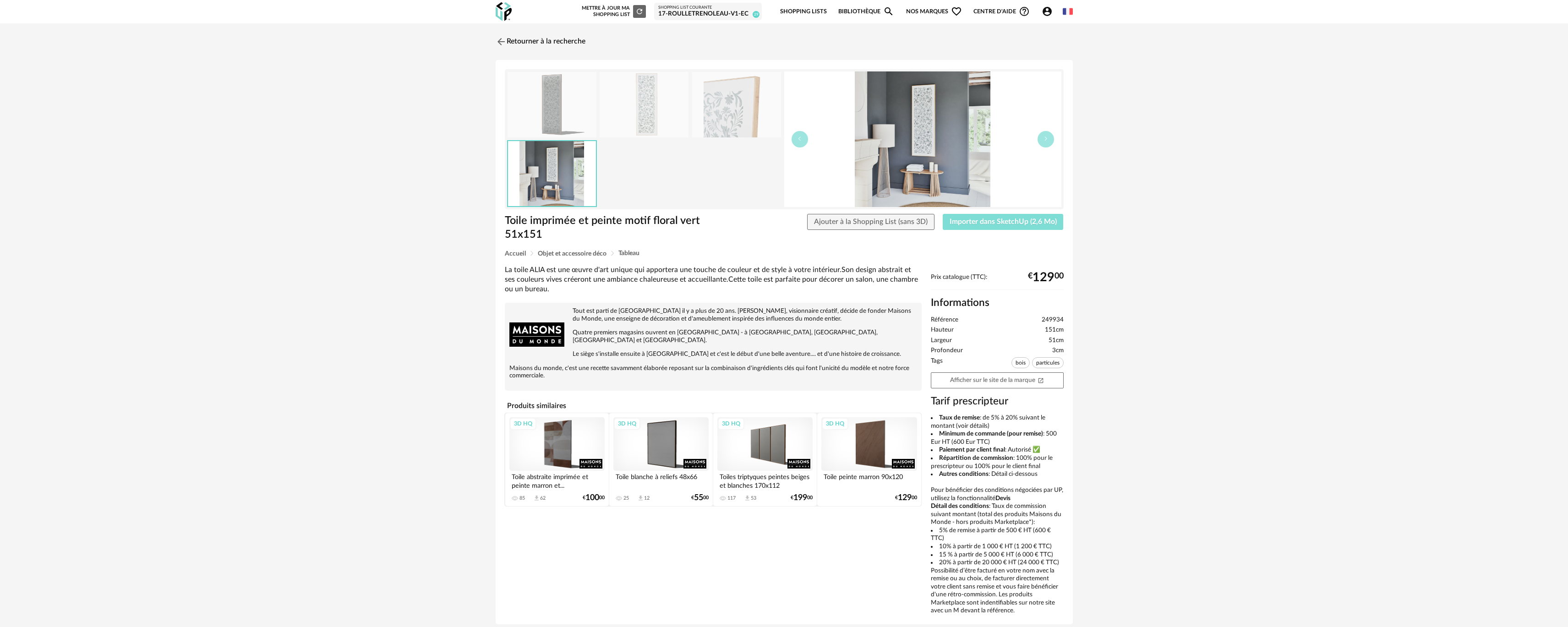
click at [977, 218] on span "Importer dans SketchUp (2,6 Mo)" at bounding box center [1003, 221] width 107 height 7
